Goal: Find specific page/section: Find specific page/section

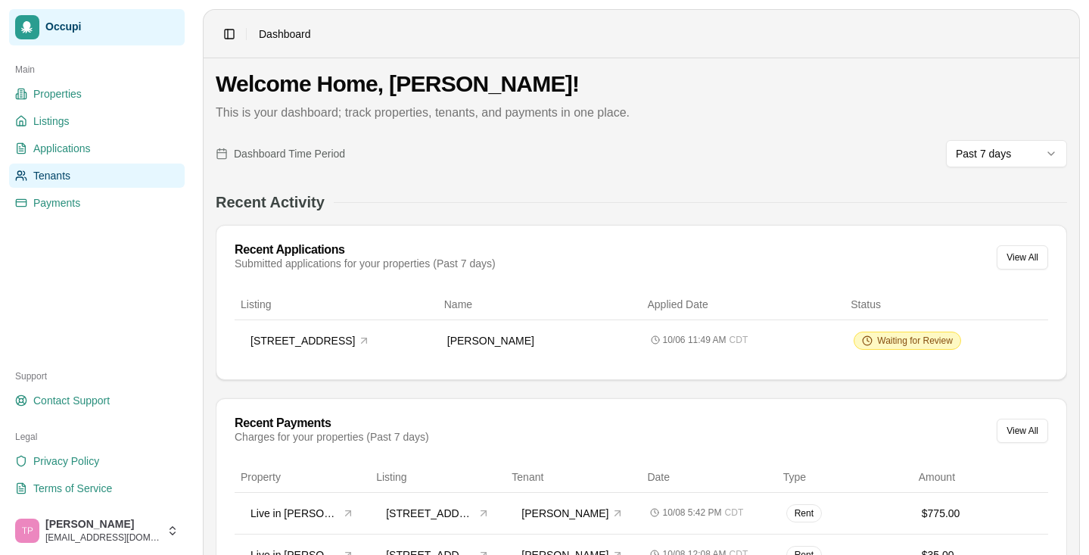
click at [56, 180] on span "Tenants" at bounding box center [51, 175] width 37 height 15
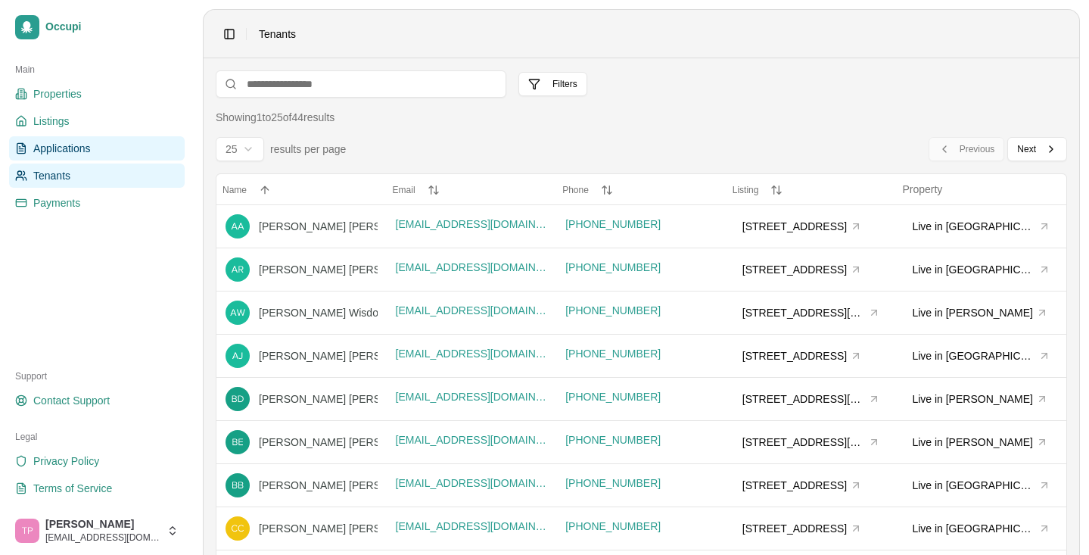
click at [75, 154] on span "Applications" at bounding box center [62, 148] width 58 height 15
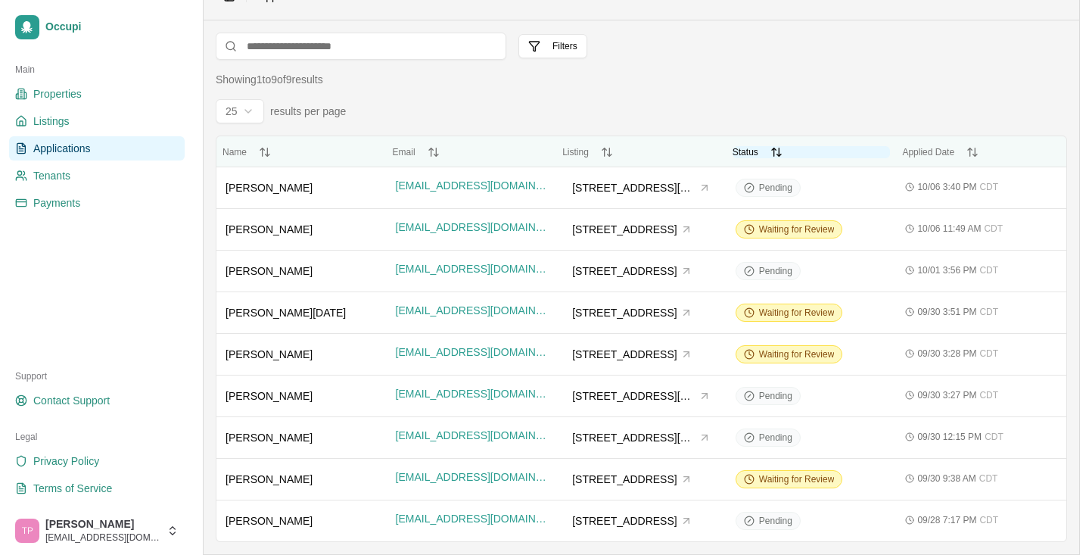
scroll to position [38, 0]
